Goal: Information Seeking & Learning: Understand process/instructions

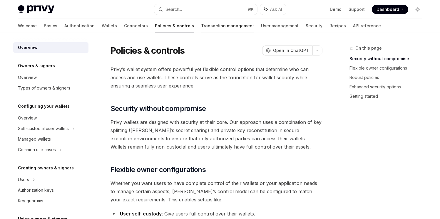
click at [201, 25] on link "Transaction management" at bounding box center [227, 26] width 53 height 14
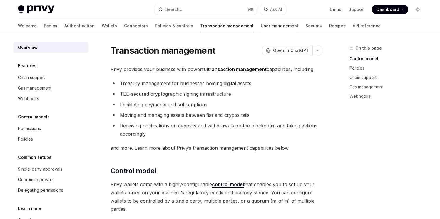
click at [261, 26] on link "User management" at bounding box center [280, 26] width 38 height 14
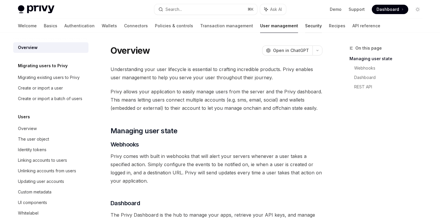
click at [305, 25] on link "Security" at bounding box center [313, 26] width 17 height 14
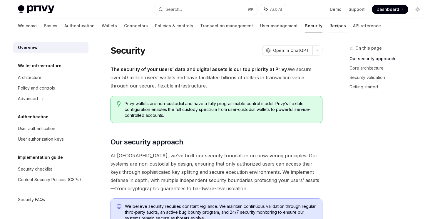
click at [329, 25] on link "Recipes" at bounding box center [337, 26] width 16 height 14
type textarea "*"
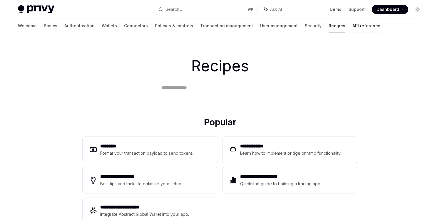
click at [352, 28] on link "API reference" at bounding box center [366, 26] width 28 height 14
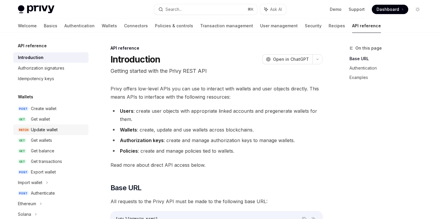
click at [35, 130] on div "Update wallet" at bounding box center [44, 129] width 27 height 7
type textarea "*"
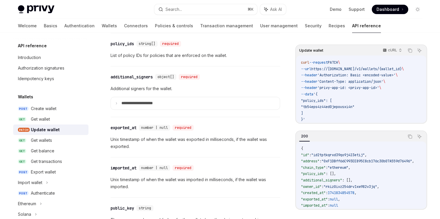
scroll to position [859, 0]
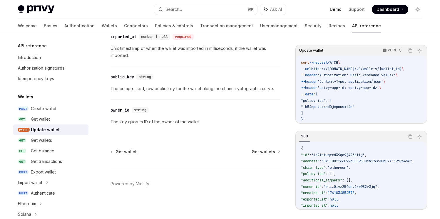
click at [337, 11] on link "Demo" at bounding box center [336, 9] width 12 height 6
